Goal: Transaction & Acquisition: Purchase product/service

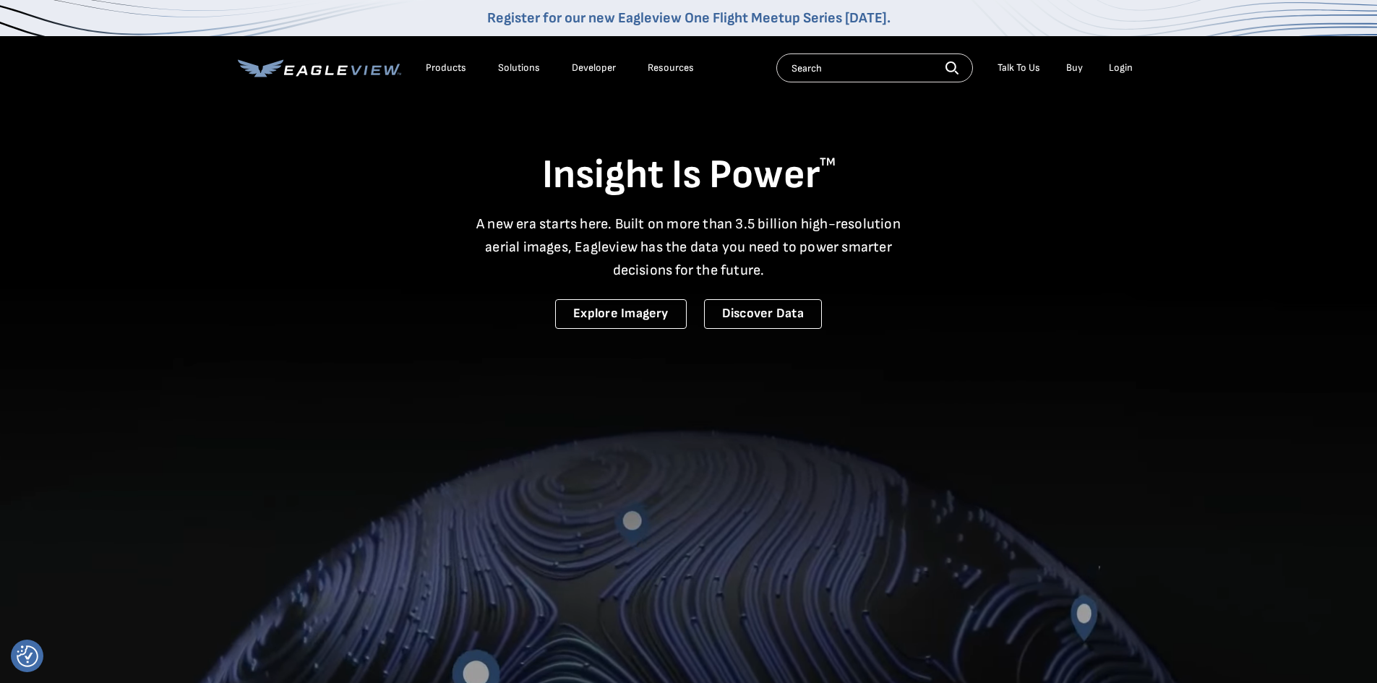
click at [1123, 69] on div "Login" at bounding box center [1121, 67] width 24 height 13
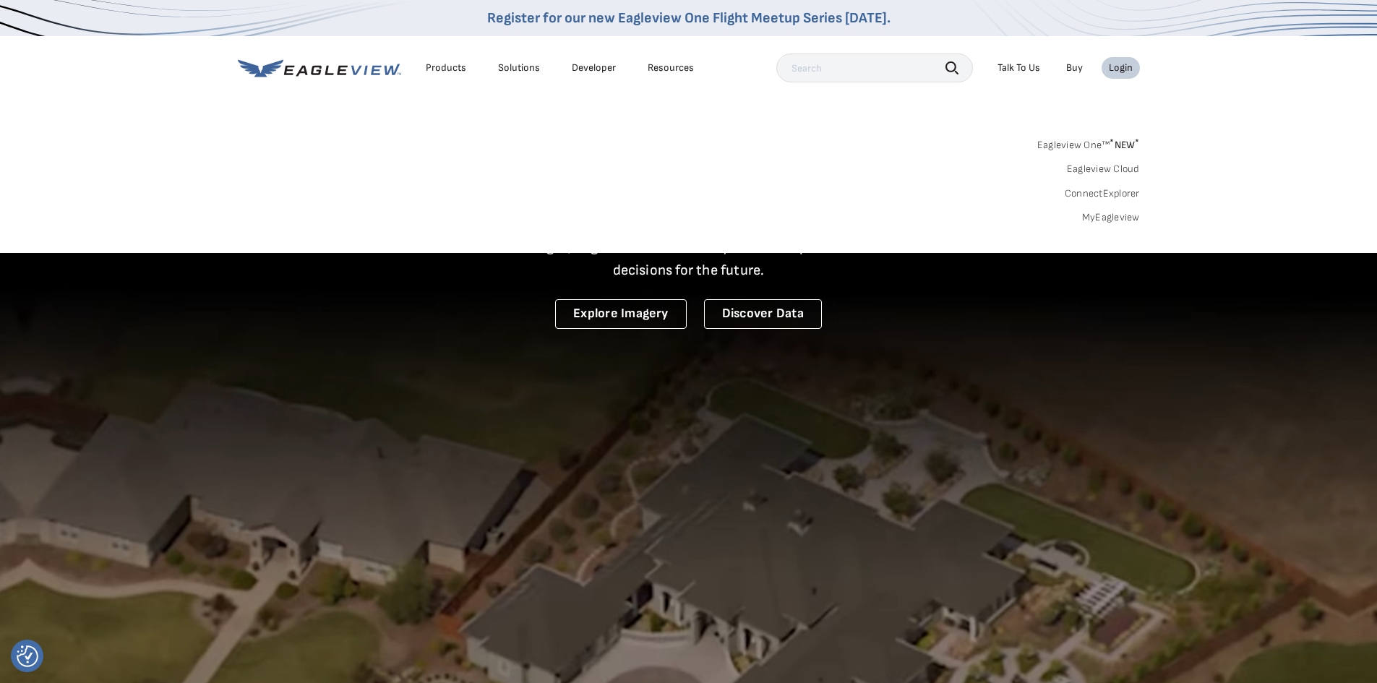
click at [1129, 66] on div "Login" at bounding box center [1121, 67] width 24 height 13
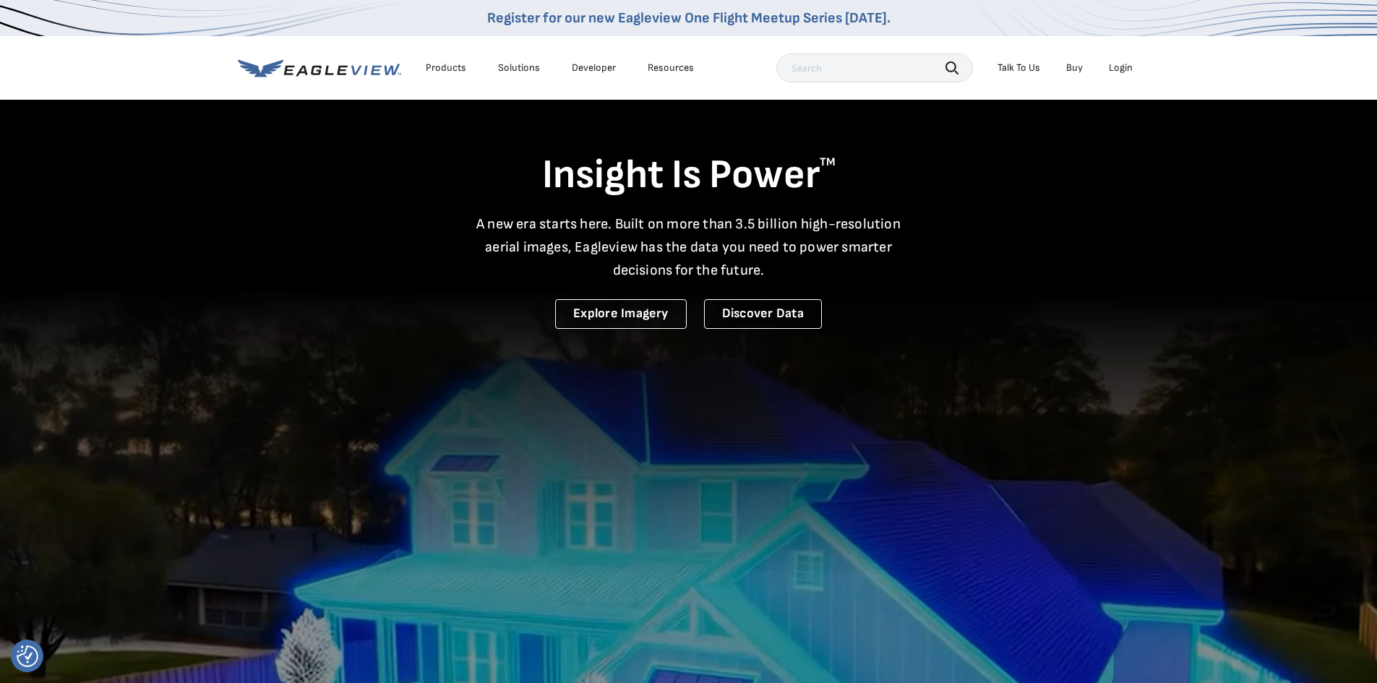
click at [1129, 66] on div "Login" at bounding box center [1121, 67] width 24 height 13
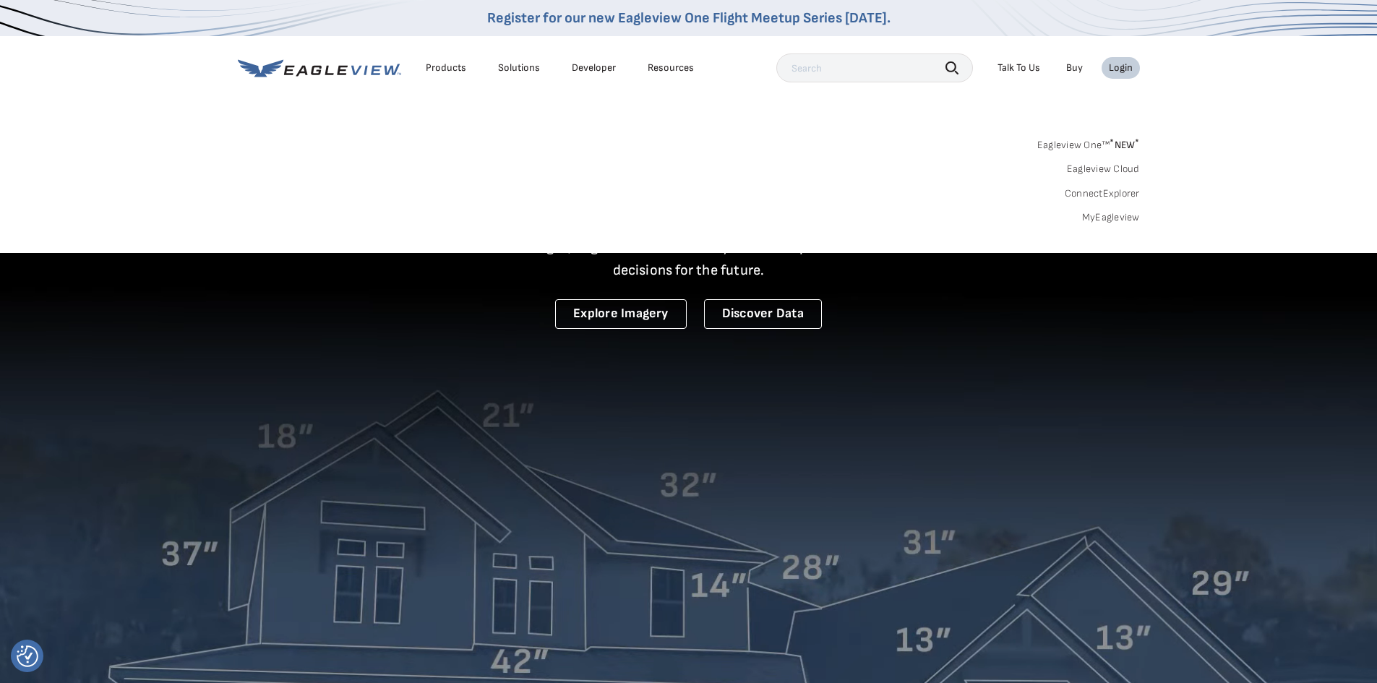
click at [1109, 222] on link "MyEagleview" at bounding box center [1111, 217] width 58 height 13
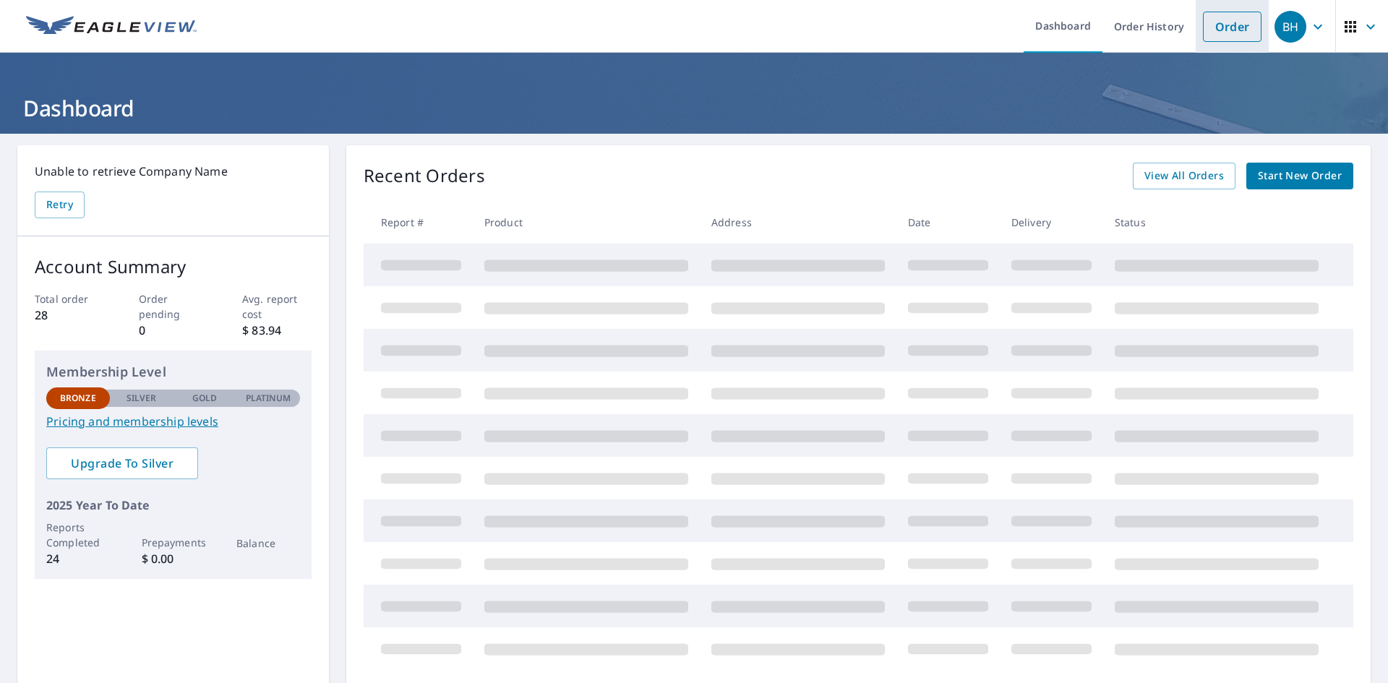
click at [1231, 22] on link "Order" at bounding box center [1232, 27] width 59 height 30
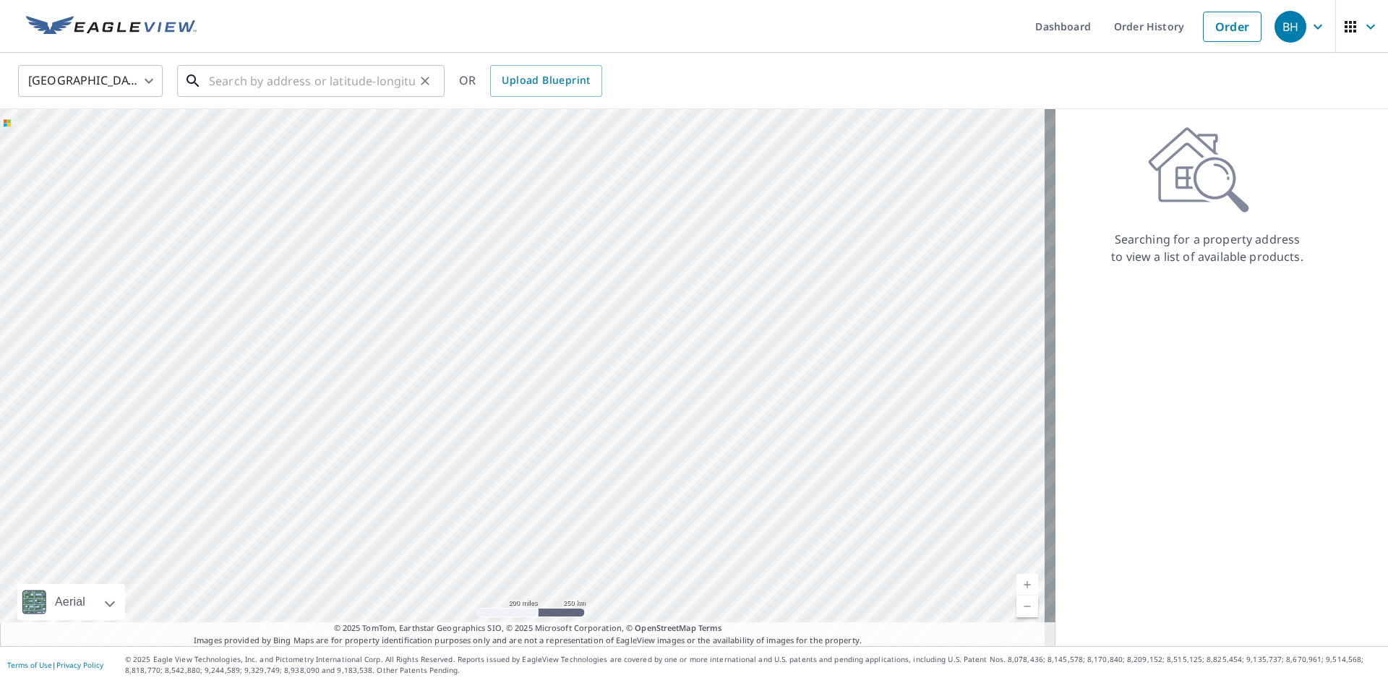
click at [411, 78] on input "text" at bounding box center [312, 81] width 206 height 40
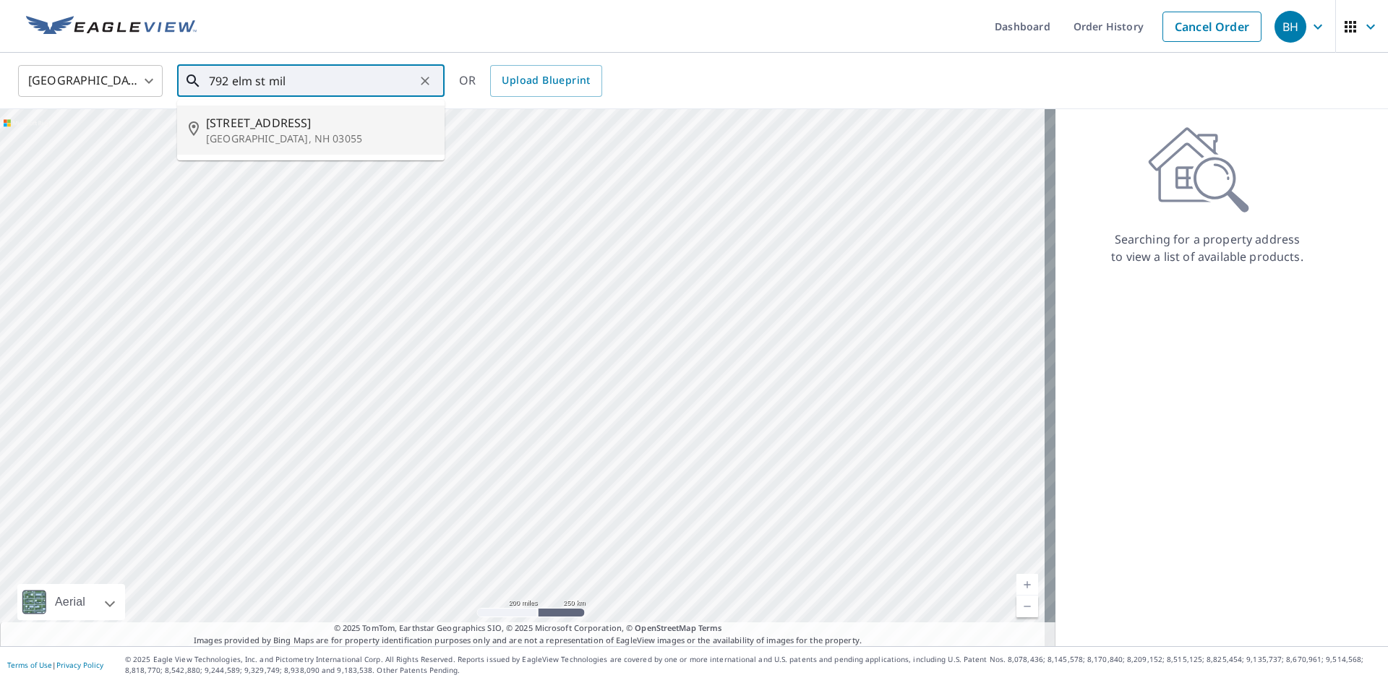
click at [325, 132] on p "[GEOGRAPHIC_DATA], NH 03055" at bounding box center [319, 139] width 227 height 14
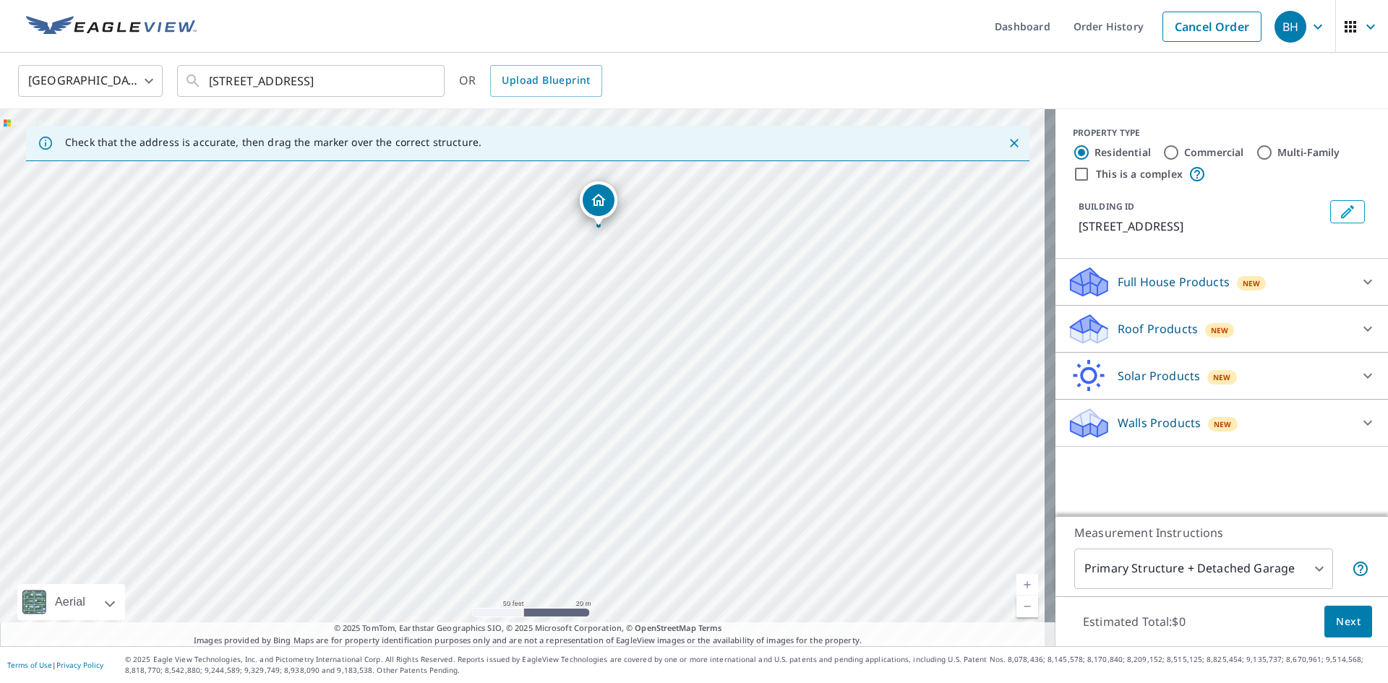
drag, startPoint x: 630, startPoint y: 365, endPoint x: 690, endPoint y: 335, distance: 66.9
click at [690, 335] on div "[STREET_ADDRESS]" at bounding box center [528, 377] width 1056 height 537
click at [383, 448] on div "[STREET_ADDRESS]" at bounding box center [528, 377] width 1056 height 537
click at [386, 442] on div "[STREET_ADDRESS]" at bounding box center [528, 377] width 1056 height 537
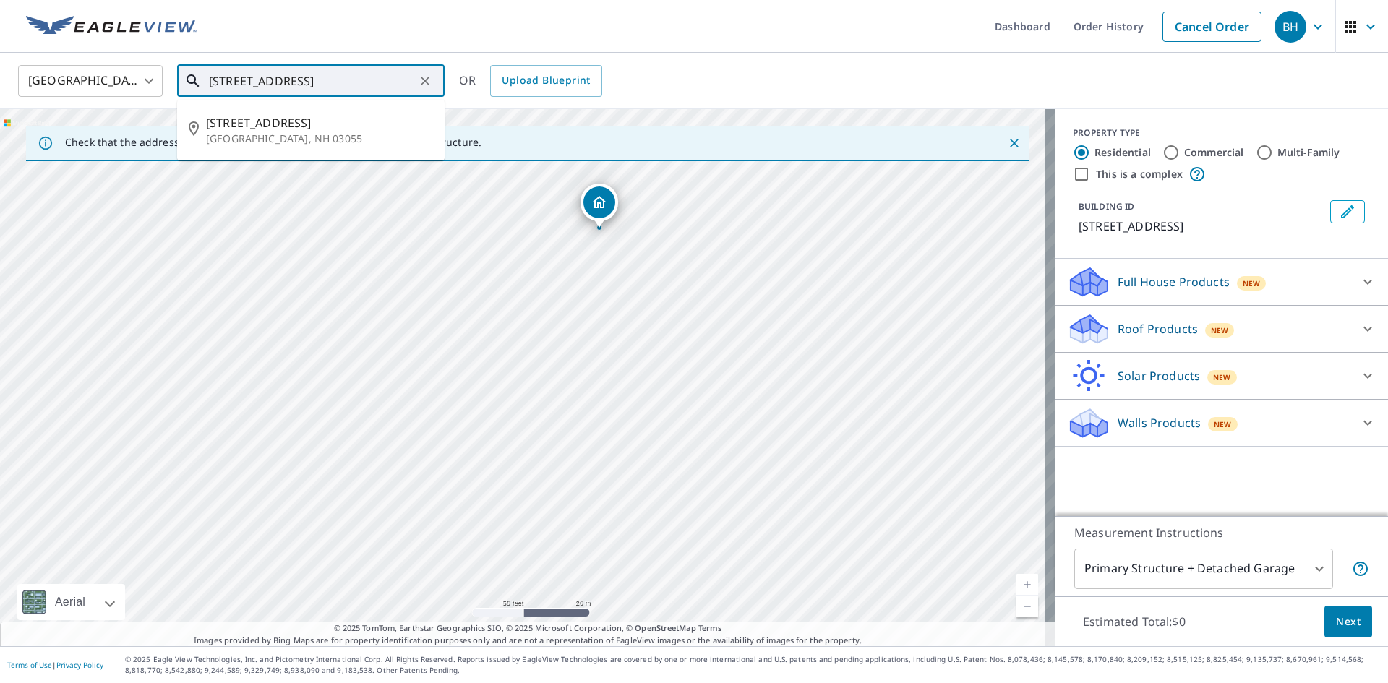
drag, startPoint x: 227, startPoint y: 83, endPoint x: 207, endPoint y: 85, distance: 20.3
click at [207, 85] on div "[STREET_ADDRESS] ​" at bounding box center [311, 81] width 268 height 32
click at [276, 119] on span "[STREET_ADDRESS]" at bounding box center [319, 122] width 227 height 17
type input "[STREET_ADDRESS]"
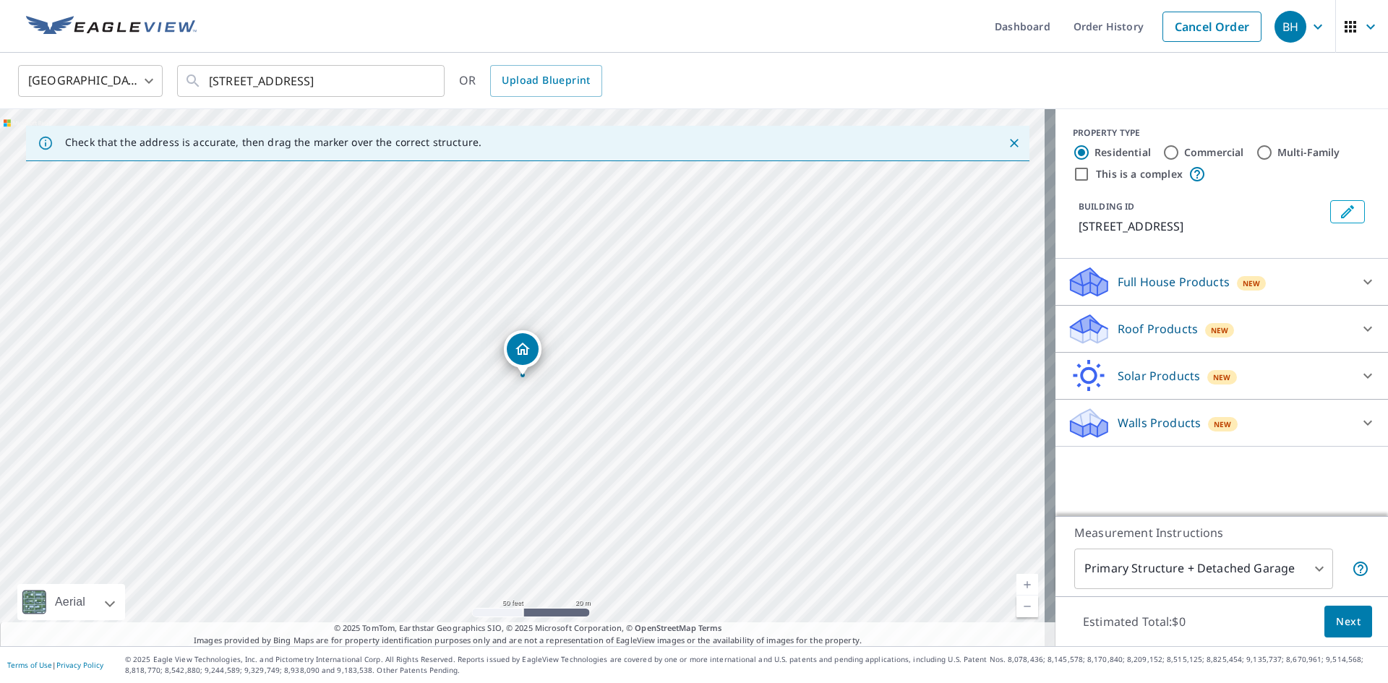
click at [564, 457] on div "[STREET_ADDRESS]" at bounding box center [528, 377] width 1056 height 537
click at [1163, 145] on input "Commercial" at bounding box center [1171, 152] width 17 height 17
radio input "true"
type input "4"
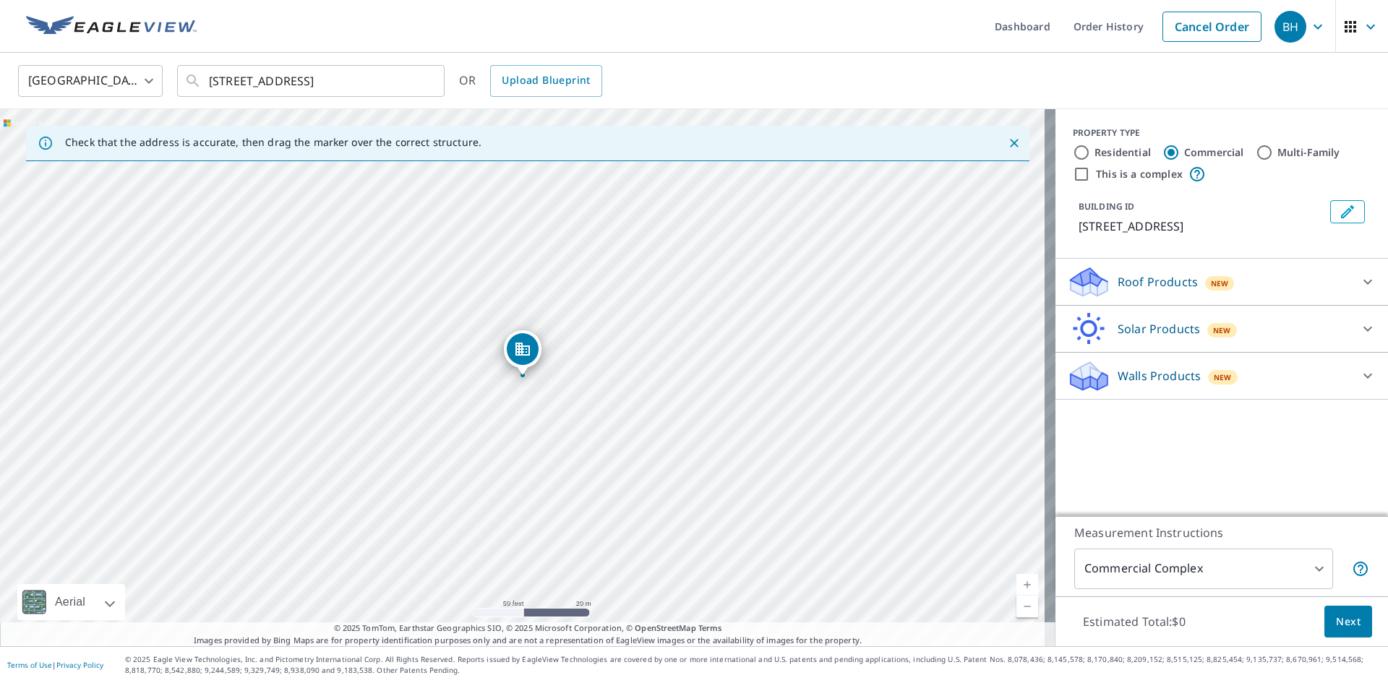
click at [1074, 176] on input "This is a complex" at bounding box center [1081, 174] width 17 height 17
checkbox input "true"
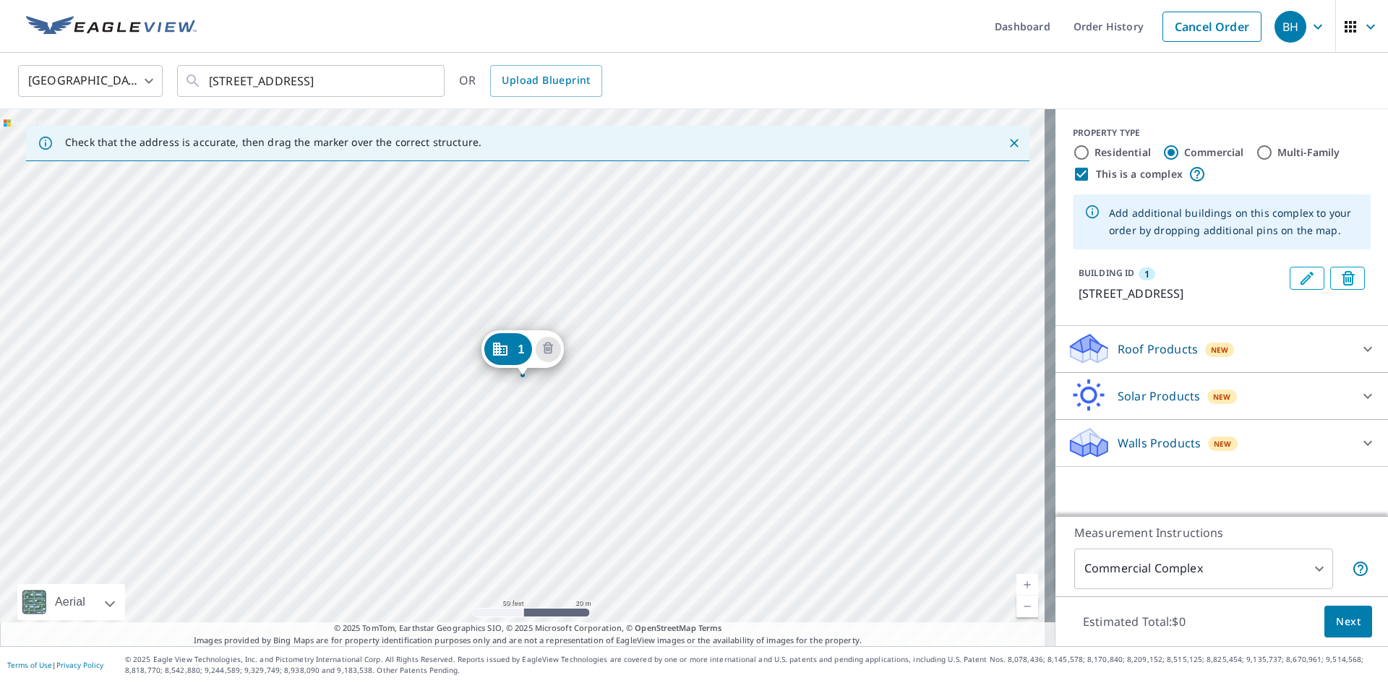
click at [521, 342] on div "1" at bounding box center [508, 349] width 48 height 32
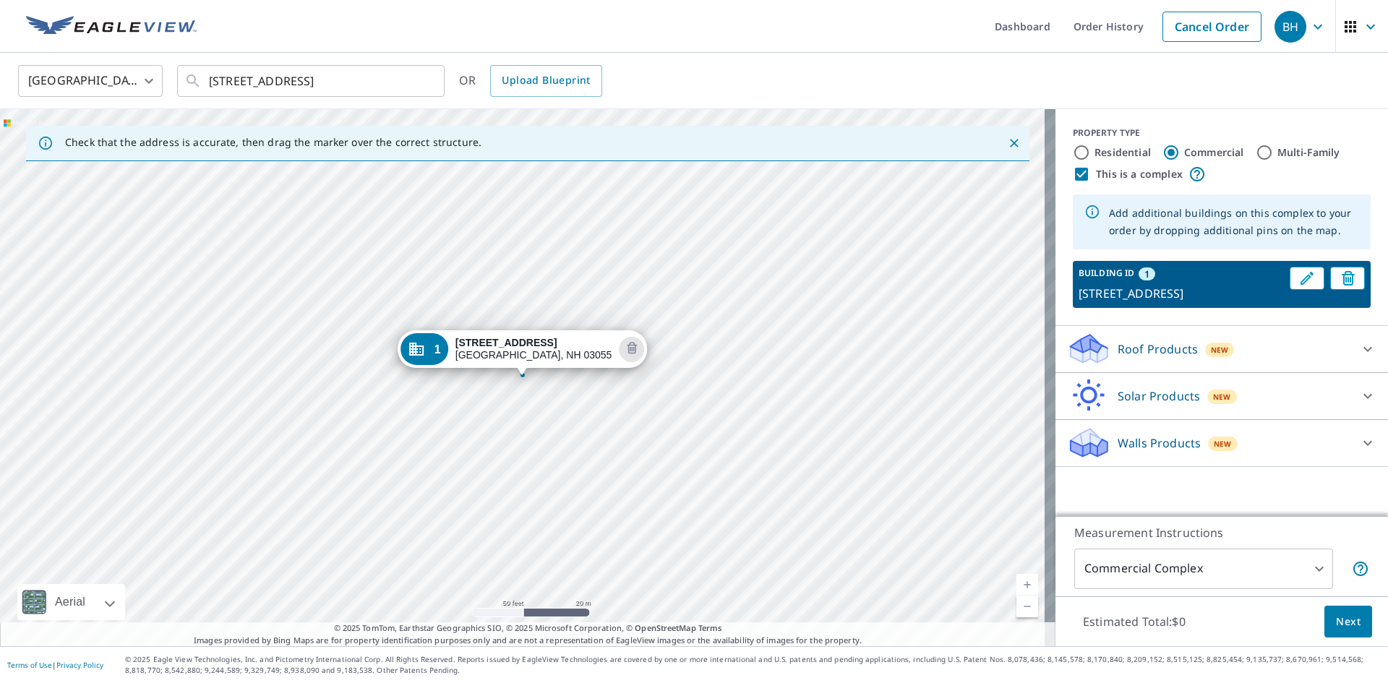
click at [555, 460] on div "1 [STREET_ADDRESS]" at bounding box center [528, 377] width 1056 height 537
click at [563, 461] on div "1 [STREET_ADDRESS]" at bounding box center [528, 377] width 1056 height 537
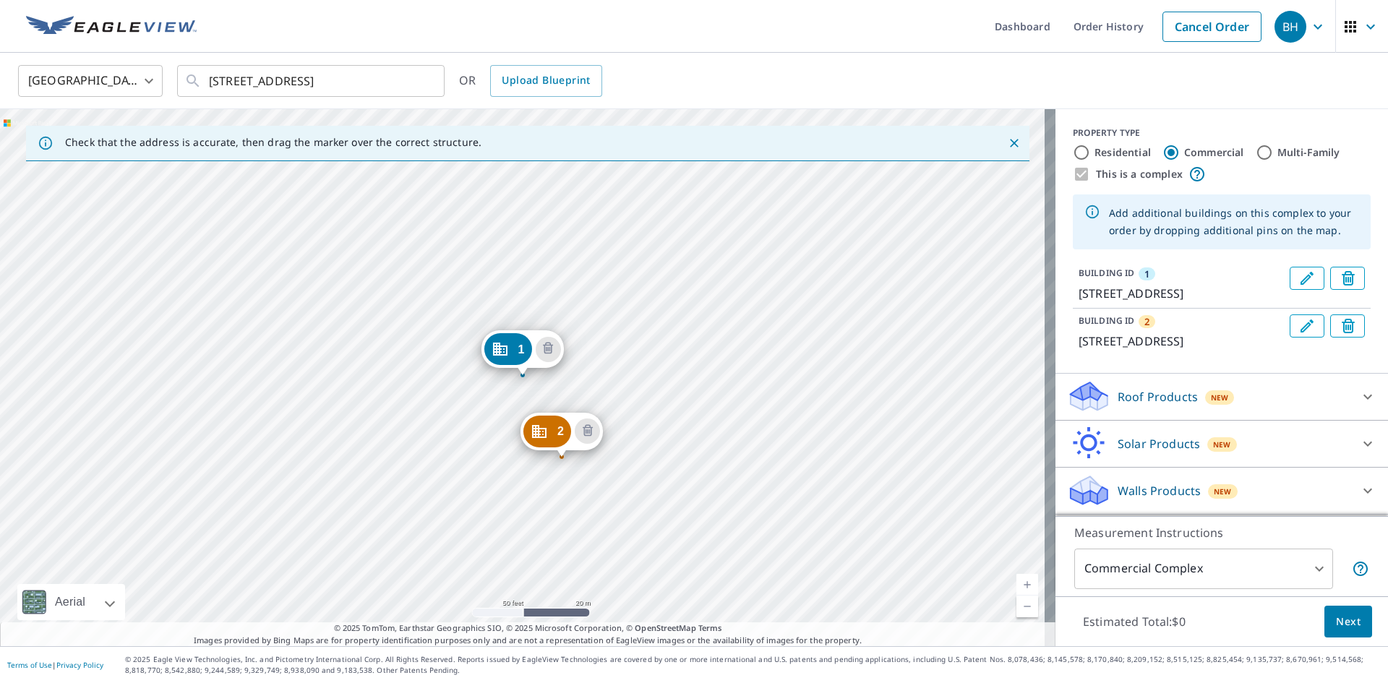
click at [701, 394] on div "2 [STREET_ADDRESS] 1 [STREET_ADDRESS]" at bounding box center [528, 377] width 1056 height 537
click at [1351, 388] on div at bounding box center [1368, 397] width 35 height 35
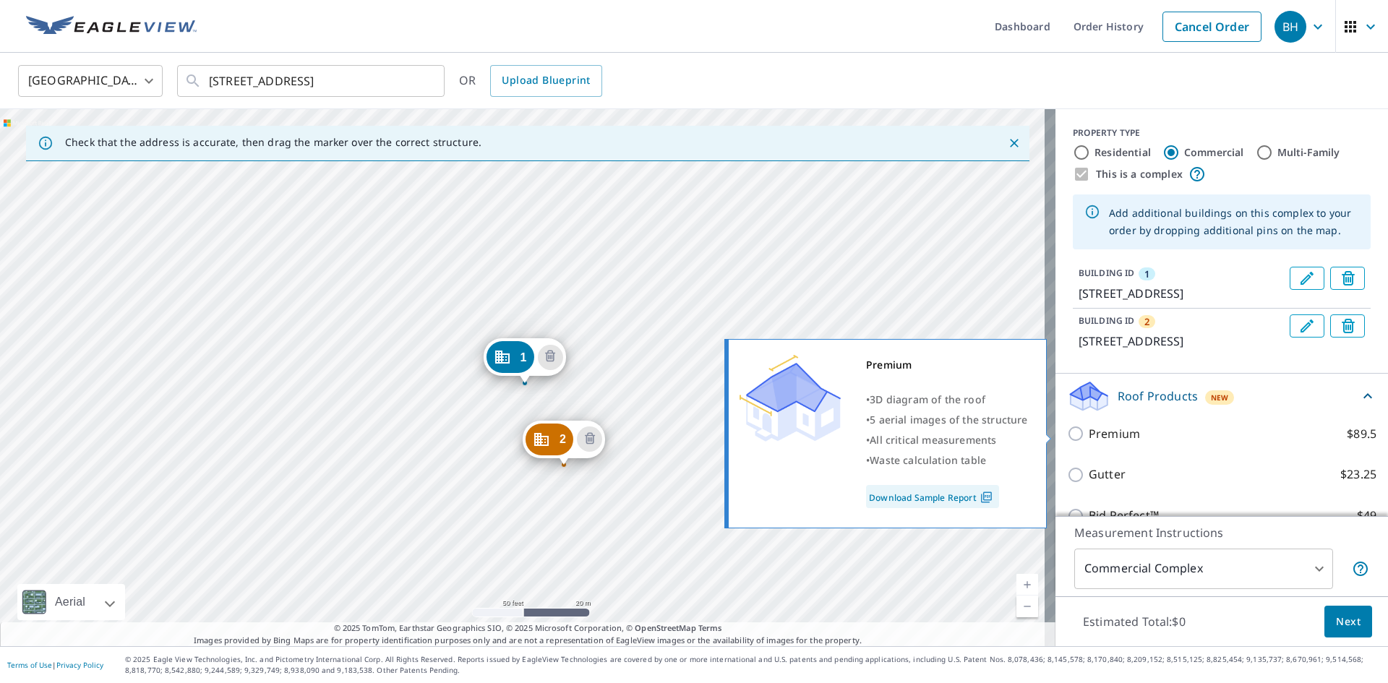
click at [1067, 433] on input "Premium $89.5" at bounding box center [1078, 433] width 22 height 17
checkbox input "true"
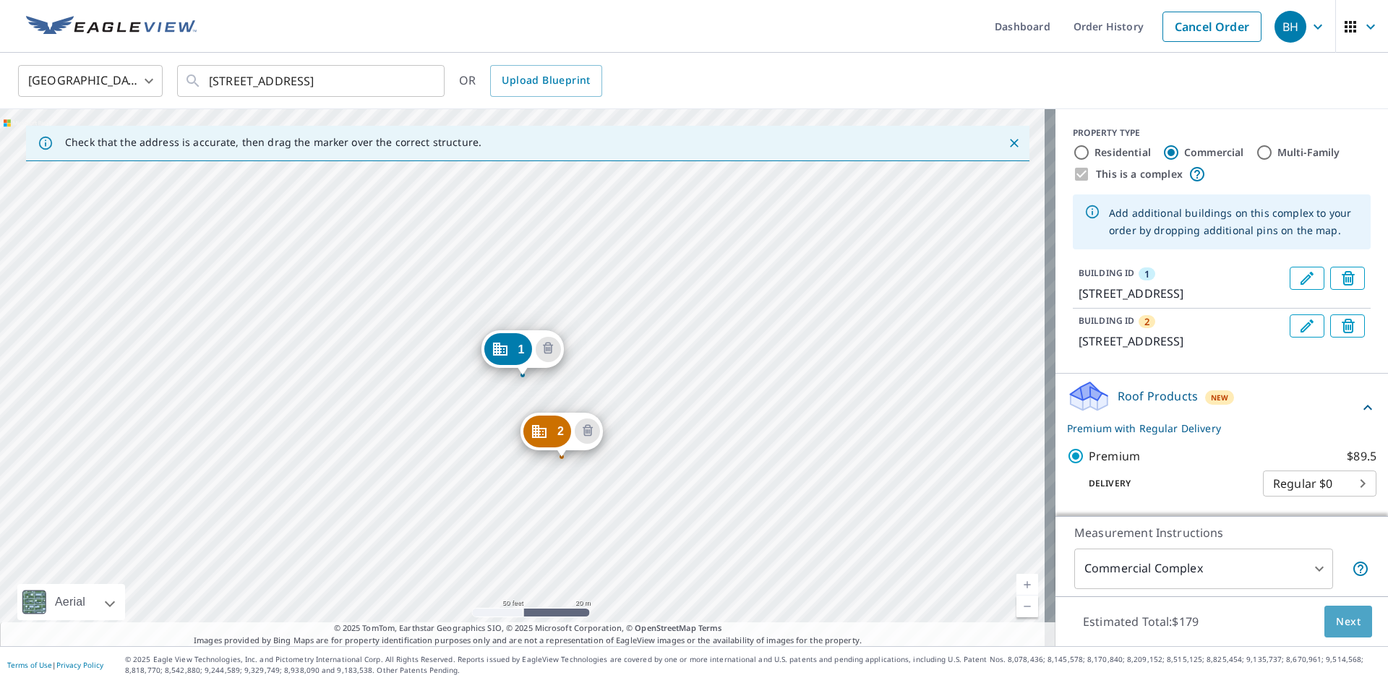
click at [1348, 627] on span "Next" at bounding box center [1348, 622] width 25 height 18
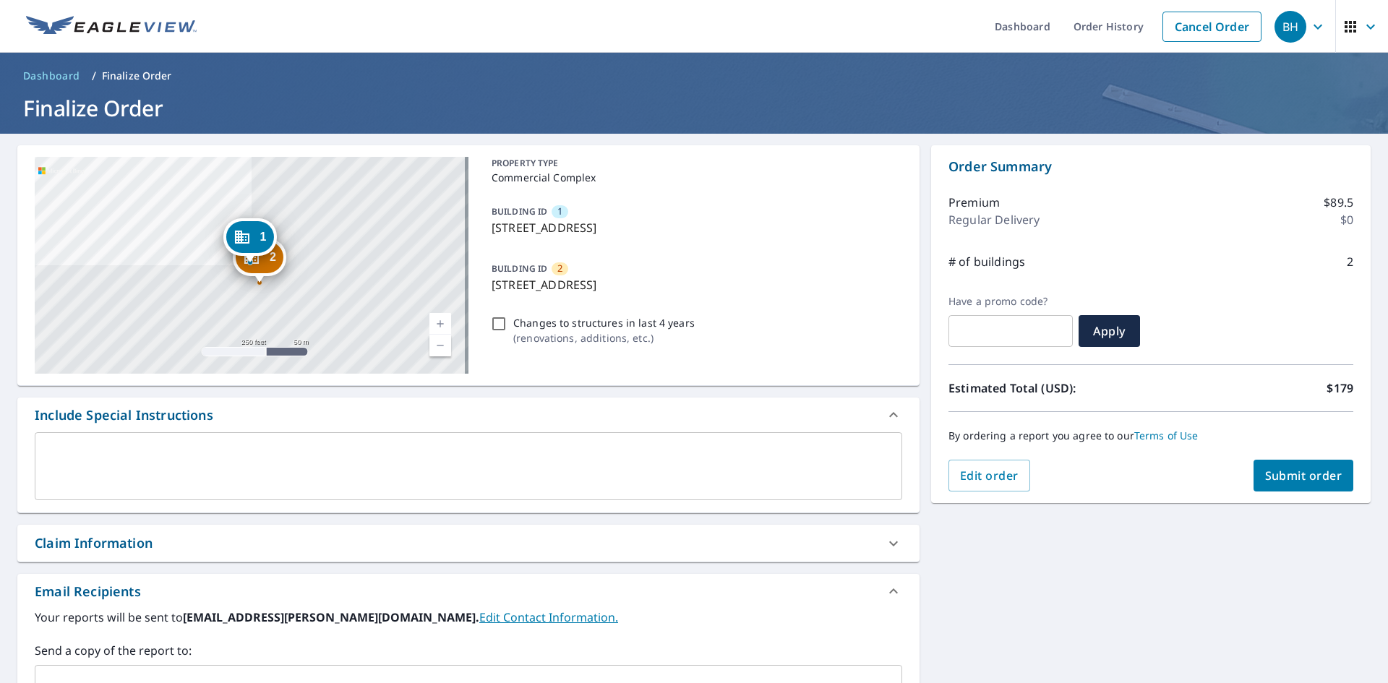
click at [1301, 484] on button "Submit order" at bounding box center [1304, 476] width 100 height 32
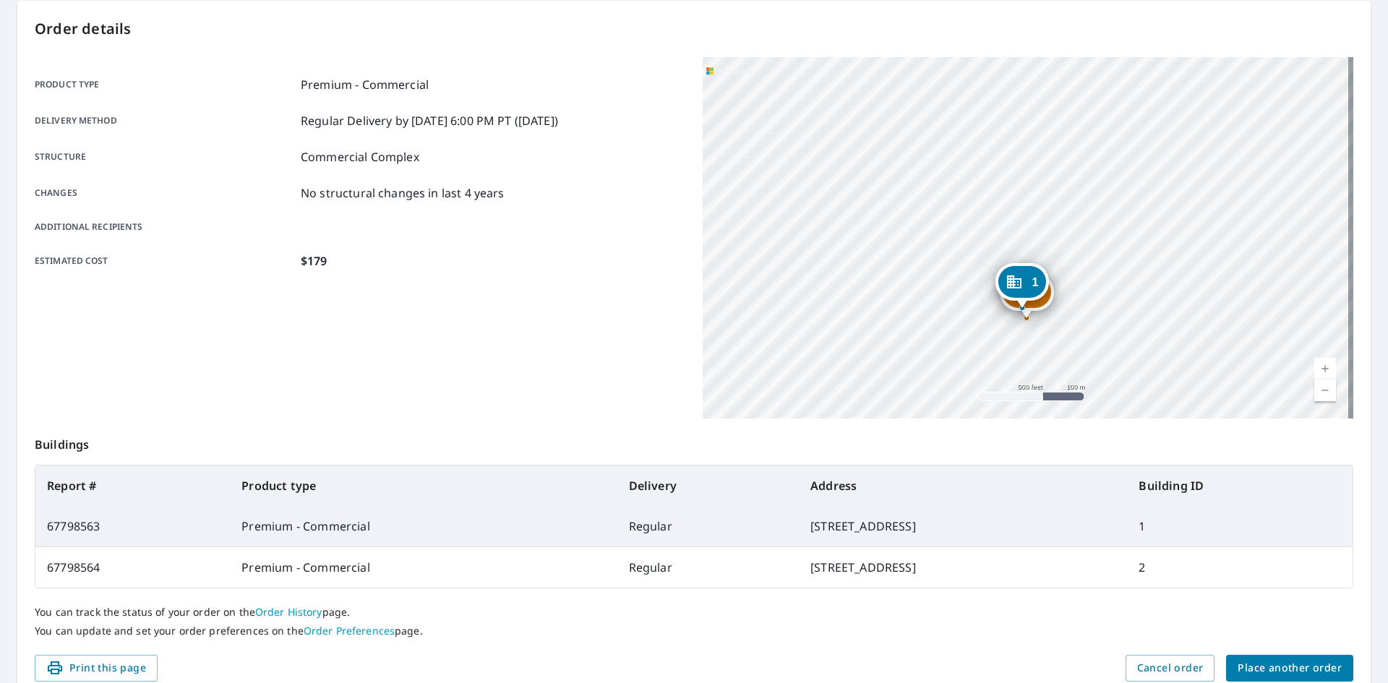
scroll to position [209, 0]
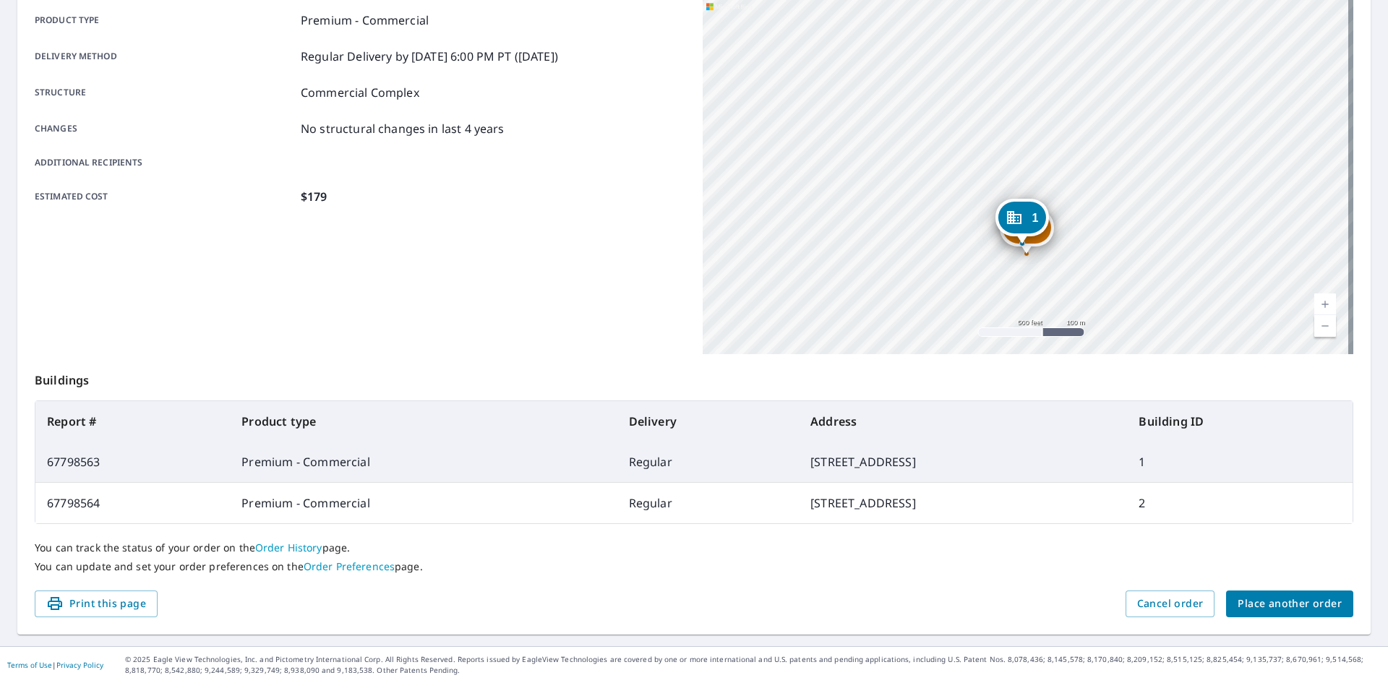
drag, startPoint x: 130, startPoint y: 606, endPoint x: 1067, endPoint y: 595, distance: 937.1
click at [130, 605] on span "Print this page" at bounding box center [96, 604] width 100 height 18
